Goal: Task Accomplishment & Management: Use online tool/utility

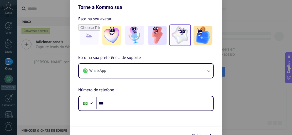
click at [187, 32] on img at bounding box center [180, 35] width 19 height 19
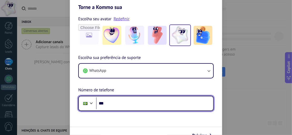
click at [116, 100] on input "***" at bounding box center [154, 103] width 117 height 12
type input "**********"
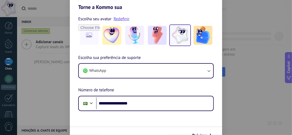
click at [216, 114] on form "**********" at bounding box center [146, 76] width 152 height 133
drag, startPoint x: 210, startPoint y: 131, endPoint x: 217, endPoint y: 109, distance: 23.9
click at [210, 131] on button "Próximo" at bounding box center [202, 135] width 24 height 9
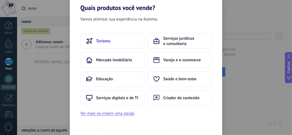
click at [95, 40] on button "Turismo" at bounding box center [112, 41] width 64 height 16
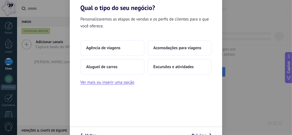
click at [110, 86] on div "Personalizaremos as etapas de vendas e os perfis de clientes para o que você of…" at bounding box center [146, 69] width 152 height 115
click at [113, 83] on button "Ver mais ou inserir uma opção" at bounding box center [107, 82] width 54 height 7
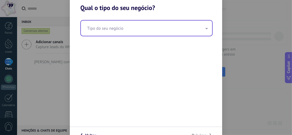
click at [131, 32] on input "text" at bounding box center [146, 27] width 131 height 15
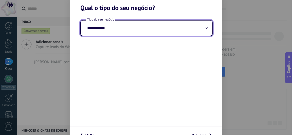
click at [90, 27] on input "**********" at bounding box center [146, 27] width 131 height 15
click at [110, 27] on input "**********" at bounding box center [146, 27] width 131 height 15
type input "**********"
click at [161, 57] on div "**********" at bounding box center [146, 69] width 152 height 115
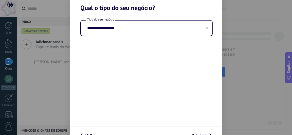
click at [170, 80] on div "**********" at bounding box center [146, 69] width 152 height 115
click at [91, 133] on span "Voltar" at bounding box center [90, 135] width 11 height 4
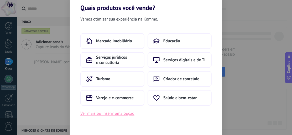
click at [99, 114] on button "Ver mais ou inserir uma opção" at bounding box center [107, 113] width 54 height 7
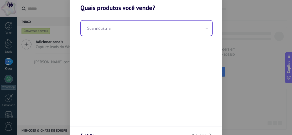
click at [135, 35] on input "text" at bounding box center [146, 27] width 131 height 15
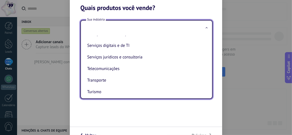
scroll to position [141, 0]
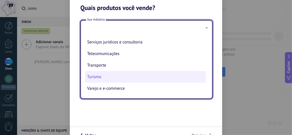
click at [100, 77] on li "Turismo" at bounding box center [145, 77] width 121 height 12
type input "*******"
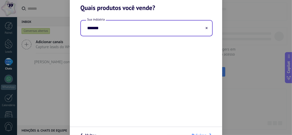
click at [199, 132] on button "Próximo" at bounding box center [201, 135] width 25 height 9
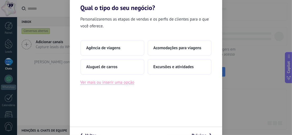
click at [116, 81] on button "Ver mais ou inserir uma opção" at bounding box center [107, 82] width 54 height 7
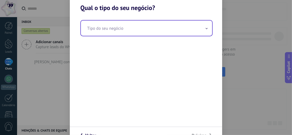
click at [108, 26] on input "text" at bounding box center [146, 27] width 131 height 15
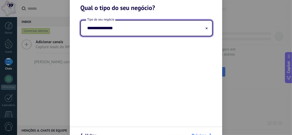
type input "**********"
click at [197, 133] on span "Próximo" at bounding box center [198, 135] width 15 height 4
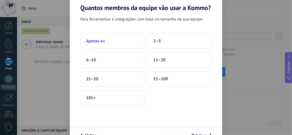
click at [105, 35] on button "Apenas eu" at bounding box center [112, 41] width 64 height 16
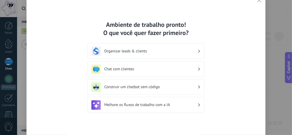
click at [191, 67] on h3 "Chat com clientes" at bounding box center [150, 68] width 93 height 5
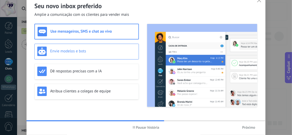
click at [92, 53] on div "Envie modelos e bots" at bounding box center [86, 50] width 99 height 9
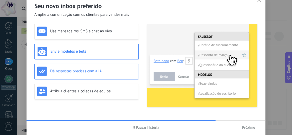
click at [88, 69] on h3 "Dê respostas precisas com a IA" at bounding box center [93, 70] width 86 height 5
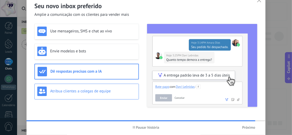
click at [88, 88] on h3 "Atribua clientes a colegas de equipe" at bounding box center [93, 90] width 86 height 5
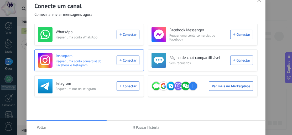
click at [130, 58] on div "Instagram Requer uma conta comercial do Facebook e Instagram Conectar" at bounding box center [89, 60] width 102 height 15
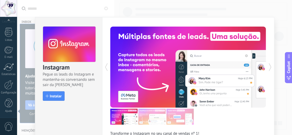
scroll to position [26, 0]
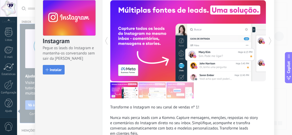
click at [59, 69] on span "Instalar" at bounding box center [56, 70] width 12 height 4
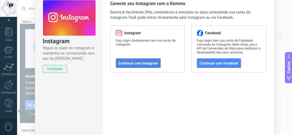
click at [141, 63] on span "Continuar com Instagram" at bounding box center [138, 63] width 39 height 4
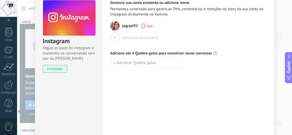
click at [115, 39] on div at bounding box center [114, 37] width 9 height 9
click at [127, 40] on div "Adicionar outra conta" at bounding box center [140, 37] width 36 height 5
click at [127, 26] on span "jegrazi91" at bounding box center [130, 25] width 16 height 5
click at [148, 26] on span "Sair" at bounding box center [150, 26] width 6 height 4
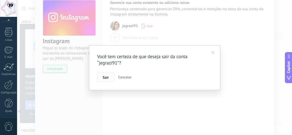
click at [105, 81] on button "Sair" at bounding box center [105, 77] width 17 height 10
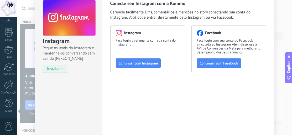
click at [138, 69] on div "Instagram Faça login diretamente com sua conta do Instagram. Continuar com Inst…" at bounding box center [147, 48] width 75 height 47
click at [141, 64] on span "Continuar com Instagram" at bounding box center [138, 63] width 39 height 4
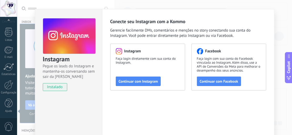
scroll to position [0, 0]
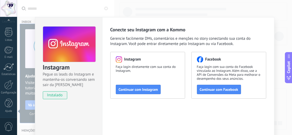
click at [275, 25] on div "Instagram Pegue os leads do Instagram e mantenha-os conversando sem sair da Kom…" at bounding box center [154, 67] width 275 height 135
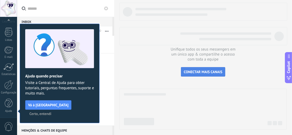
click at [192, 69] on button "CONECTAR MAIS CANAIS" at bounding box center [203, 71] width 44 height 9
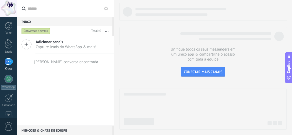
click at [29, 45] on icon at bounding box center [27, 44] width 10 height 10
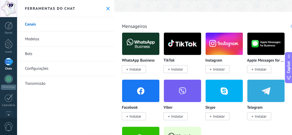
scroll to position [105, 0]
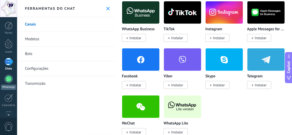
click at [7, 82] on div at bounding box center [8, 78] width 8 height 8
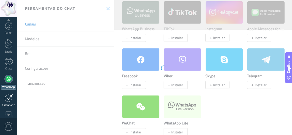
scroll to position [15, 0]
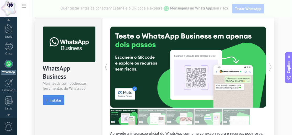
click at [53, 99] on span "Instalar" at bounding box center [56, 100] width 12 height 4
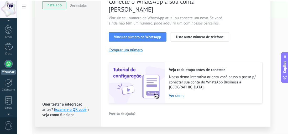
scroll to position [0, 0]
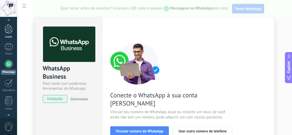
click at [8, 27] on div at bounding box center [9, 29] width 8 height 10
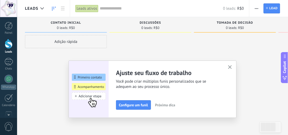
click at [135, 106] on span "Configure um funil" at bounding box center [133, 105] width 29 height 4
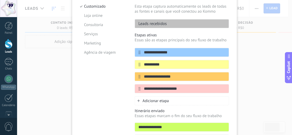
scroll to position [19, 0]
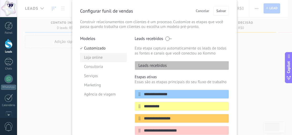
click at [97, 58] on li "Loja online" at bounding box center [103, 57] width 47 height 9
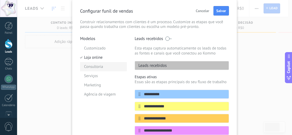
click at [97, 66] on li "Consultoria" at bounding box center [103, 66] width 47 height 9
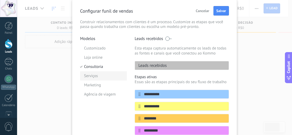
click at [99, 76] on li "Serviços" at bounding box center [103, 75] width 47 height 9
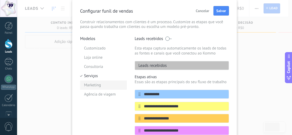
click at [95, 86] on li "Marketing" at bounding box center [103, 84] width 47 height 9
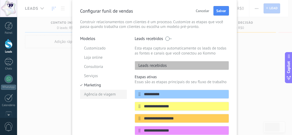
click at [97, 95] on li "Agência de viagem" at bounding box center [103, 93] width 47 height 9
click at [94, 50] on li "Customizado" at bounding box center [103, 48] width 47 height 9
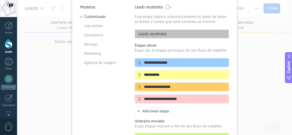
scroll to position [71, 0]
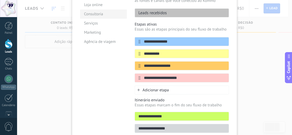
click at [102, 14] on li "Consultoria" at bounding box center [103, 13] width 47 height 9
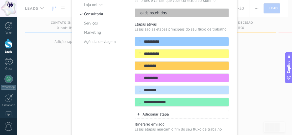
scroll to position [45, 0]
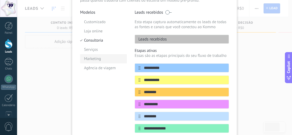
click at [93, 54] on li "Marketing" at bounding box center [103, 58] width 47 height 9
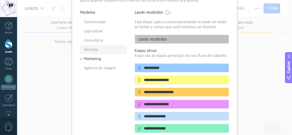
click at [93, 50] on li "Serviços" at bounding box center [103, 49] width 47 height 9
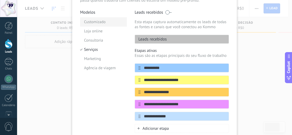
click at [90, 23] on li "Customizado" at bounding box center [103, 21] width 47 height 9
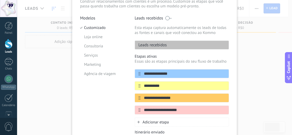
scroll to position [0, 0]
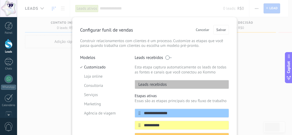
click at [169, 57] on span at bounding box center [168, 57] width 7 height 4
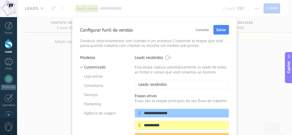
click at [167, 57] on span at bounding box center [168, 57] width 7 height 4
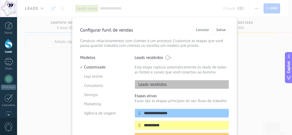
click at [159, 84] on p "Leads recebidos" at bounding box center [151, 84] width 32 height 5
click at [47, 57] on div "**********" at bounding box center [154, 67] width 275 height 135
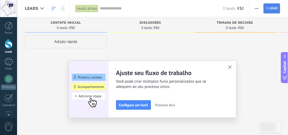
click at [269, 7] on span "Lead" at bounding box center [273, 8] width 8 height 9
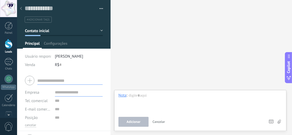
click at [22, 8] on div at bounding box center [20, 9] width 7 height 10
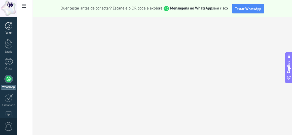
click at [8, 27] on div at bounding box center [9, 26] width 8 height 8
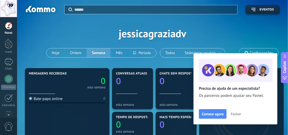
click at [235, 112] on span "Fechar" at bounding box center [236, 114] width 10 height 4
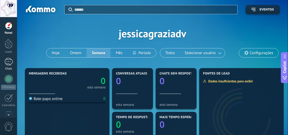
click at [9, 60] on div at bounding box center [8, 62] width 8 height 8
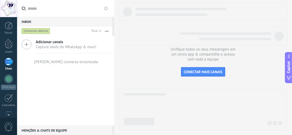
click at [28, 46] on icon at bounding box center [27, 44] width 10 height 10
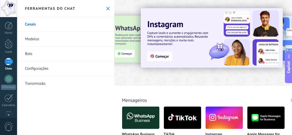
click at [126, 44] on div at bounding box center [87, 42] width 115 height 47
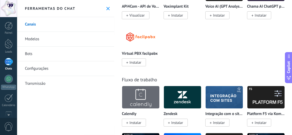
scroll to position [787, 0]
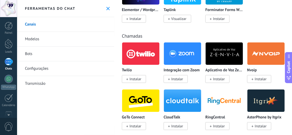
click at [33, 38] on link "Modelos" at bounding box center [65, 39] width 97 height 15
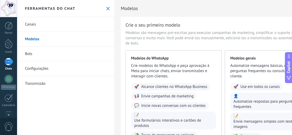
drag, startPoint x: 252, startPoint y: 43, endPoint x: 230, endPoint y: 43, distance: 22.8
click at [252, 42] on span "Modelos são mensagens pré-escritas para executar campanhas de marketing, simpli…" at bounding box center [222, 38] width 195 height 16
drag, startPoint x: 179, startPoint y: 36, endPoint x: 155, endPoint y: 39, distance: 23.8
click at [155, 39] on span "Modelos são mensagens pré-escritas para executar campanhas de marketing, simpli…" at bounding box center [222, 38] width 195 height 16
drag, startPoint x: 155, startPoint y: 39, endPoint x: 238, endPoint y: 40, distance: 83.2
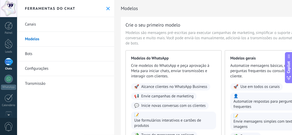
click at [238, 40] on span "Modelos são mensagens pré-escritas para executar campanhas de marketing, simpli…" at bounding box center [222, 38] width 195 height 16
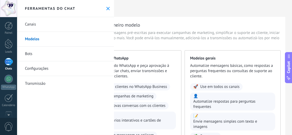
scroll to position [0, 41]
click at [264, 48] on div "Crie o seu primeiro modelo Modelos são mensagens pré-escritas para executar cam…" at bounding box center [183, 99] width 205 height 165
click at [215, 23] on div "Crie o seu primeiro modelo" at bounding box center [182, 25] width 195 height 7
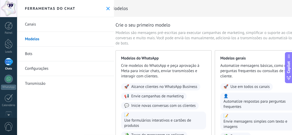
scroll to position [0, 0]
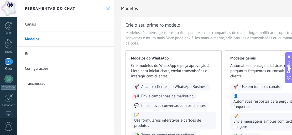
click at [191, 42] on span "Modelos são mensagens pré-escritas para executar campanhas de marketing, simpli…" at bounding box center [222, 38] width 195 height 16
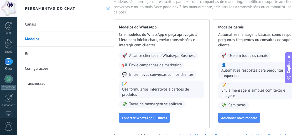
scroll to position [31, 10]
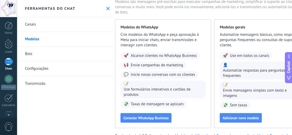
click at [33, 54] on link "Bots" at bounding box center [65, 53] width 97 height 15
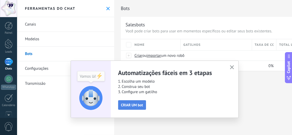
click at [132, 104] on span "CRIAR UM bot" at bounding box center [132, 105] width 22 height 4
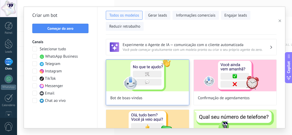
click at [158, 81] on img at bounding box center [147, 75] width 83 height 31
type input "**********"
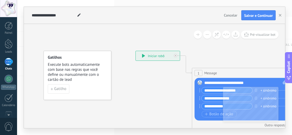
click at [153, 55] on div "**********" at bounding box center [158, 55] width 44 height 9
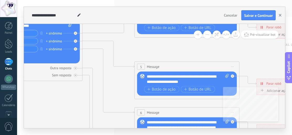
click at [281, 14] on button "button" at bounding box center [280, 15] width 8 height 10
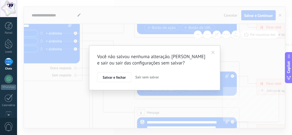
drag, startPoint x: 146, startPoint y: 76, endPoint x: 141, endPoint y: 82, distance: 7.8
click at [146, 76] on span "Sair sem salvar" at bounding box center [147, 76] width 24 height 5
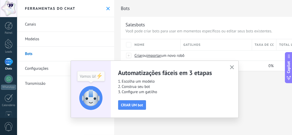
click at [233, 67] on icon "button" at bounding box center [232, 67] width 4 height 4
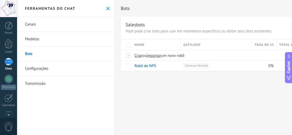
click at [41, 69] on link "Configurações" at bounding box center [65, 68] width 97 height 15
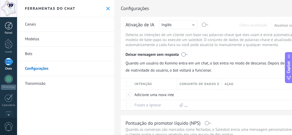
click at [8, 30] on link "Painel" at bounding box center [8, 28] width 17 height 13
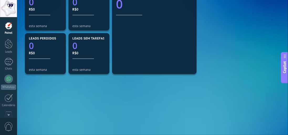
scroll to position [61, 0]
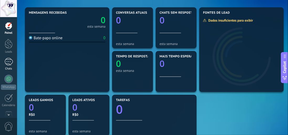
click at [6, 63] on div at bounding box center [8, 62] width 8 height 8
